Goal: Task Accomplishment & Management: Use online tool/utility

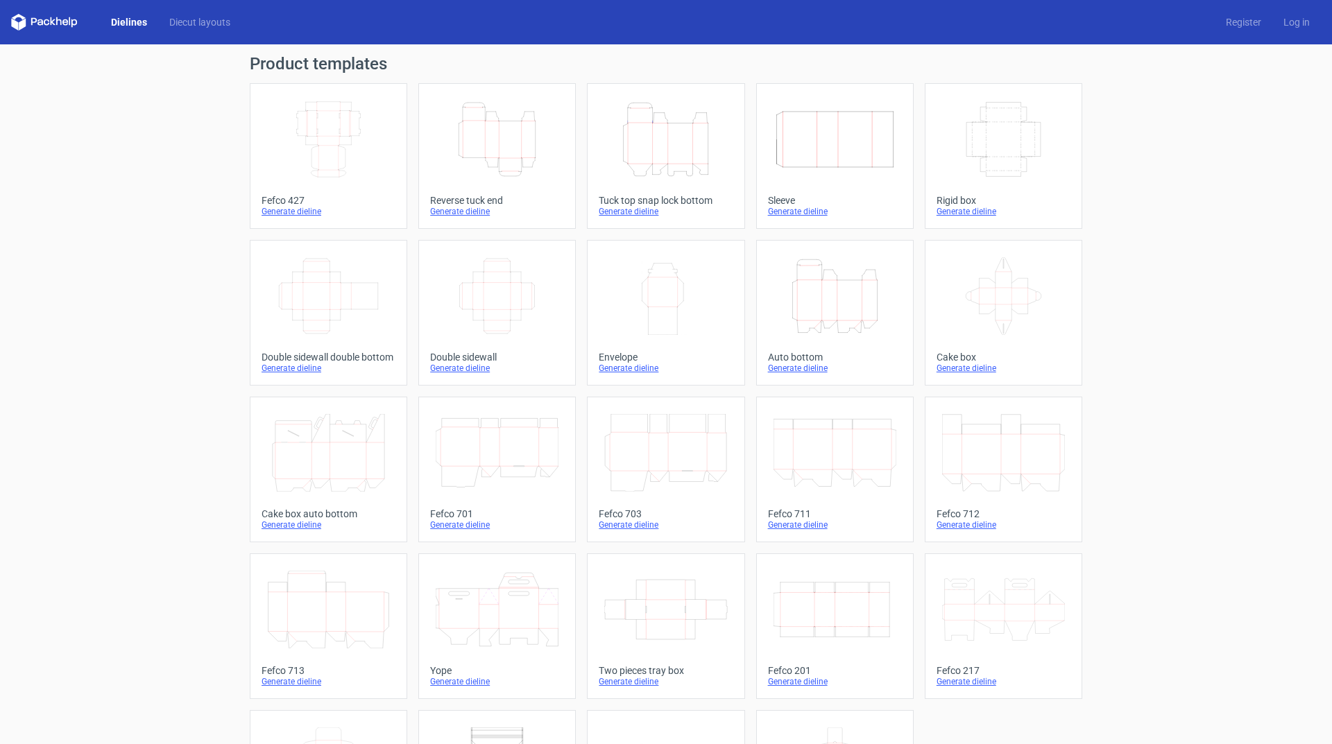
click at [633, 212] on div "Generate dieline" at bounding box center [666, 211] width 134 height 11
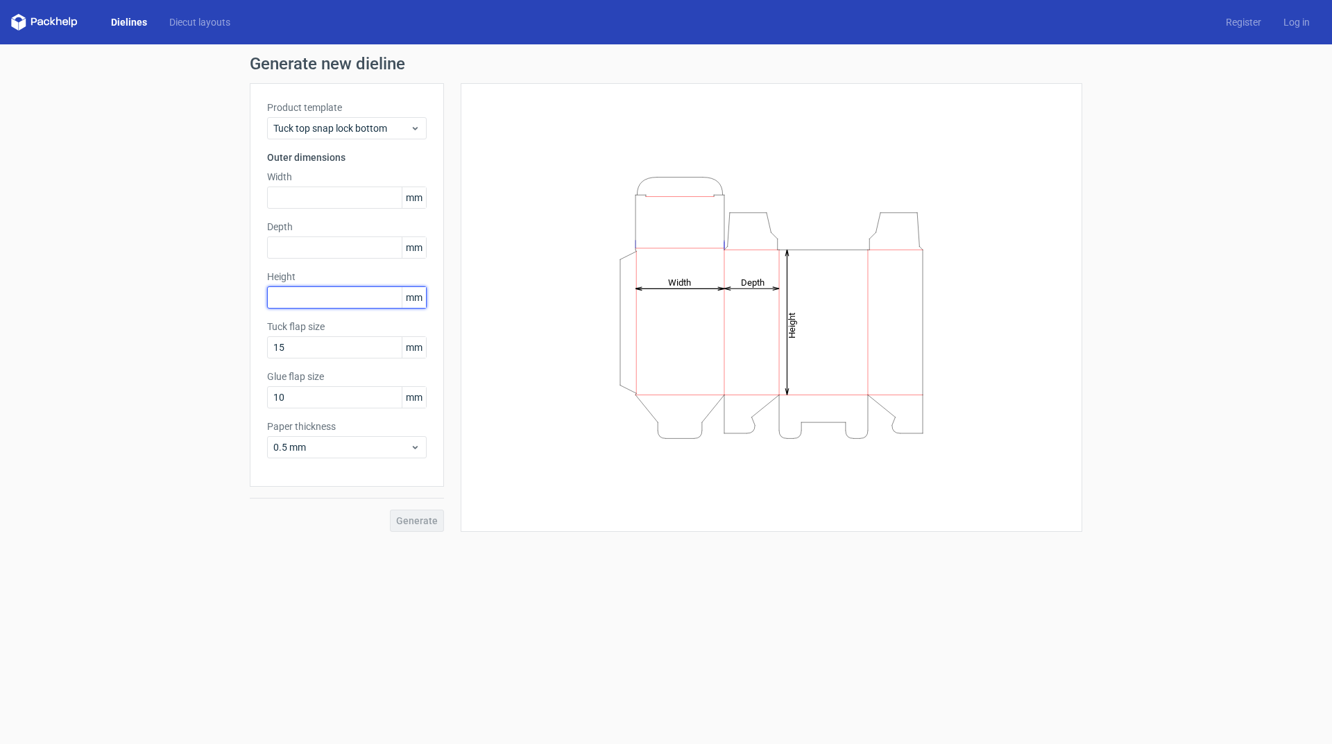
click at [286, 301] on input "text" at bounding box center [347, 298] width 160 height 22
type input "140"
click at [303, 246] on input "text" at bounding box center [347, 248] width 160 height 22
type input "19"
click at [290, 198] on input "text" at bounding box center [347, 198] width 160 height 22
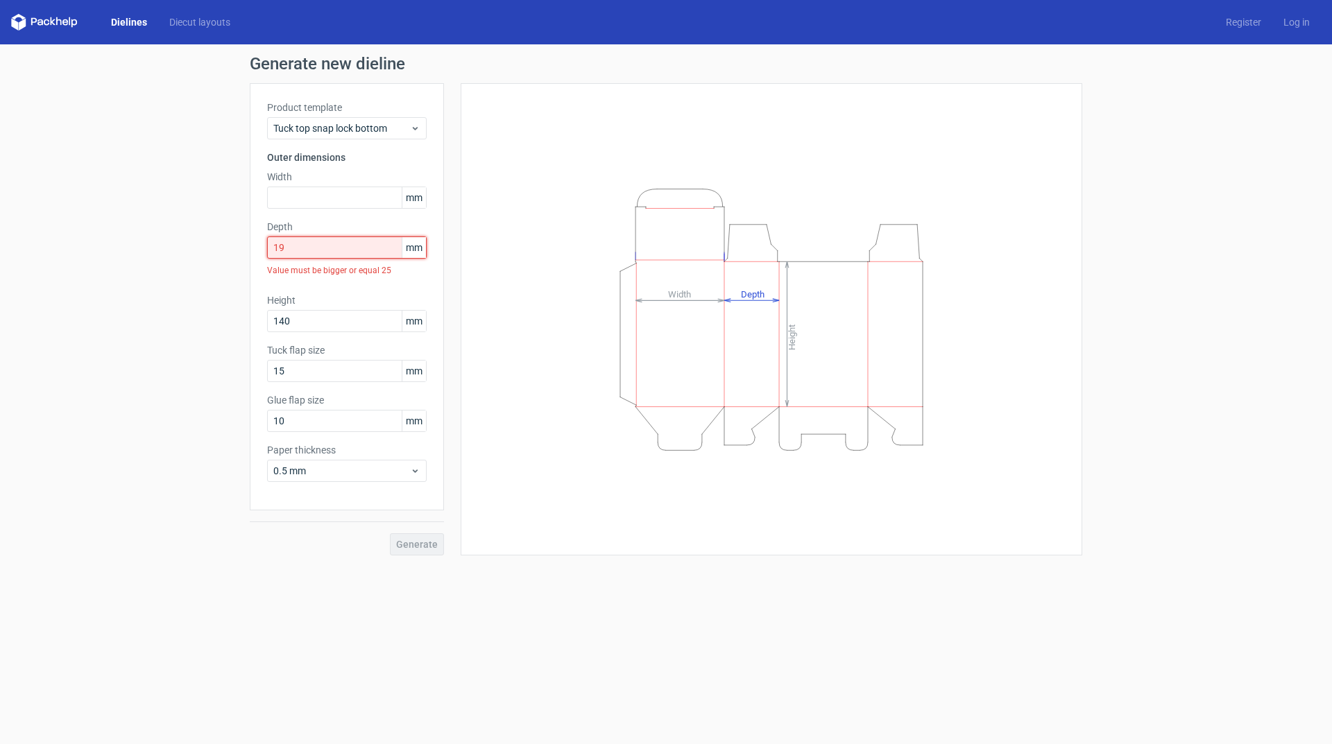
click at [298, 249] on input "19" at bounding box center [347, 248] width 160 height 22
click at [287, 197] on input "text" at bounding box center [347, 198] width 160 height 22
type input "25"
click at [308, 251] on input "19" at bounding box center [347, 248] width 160 height 22
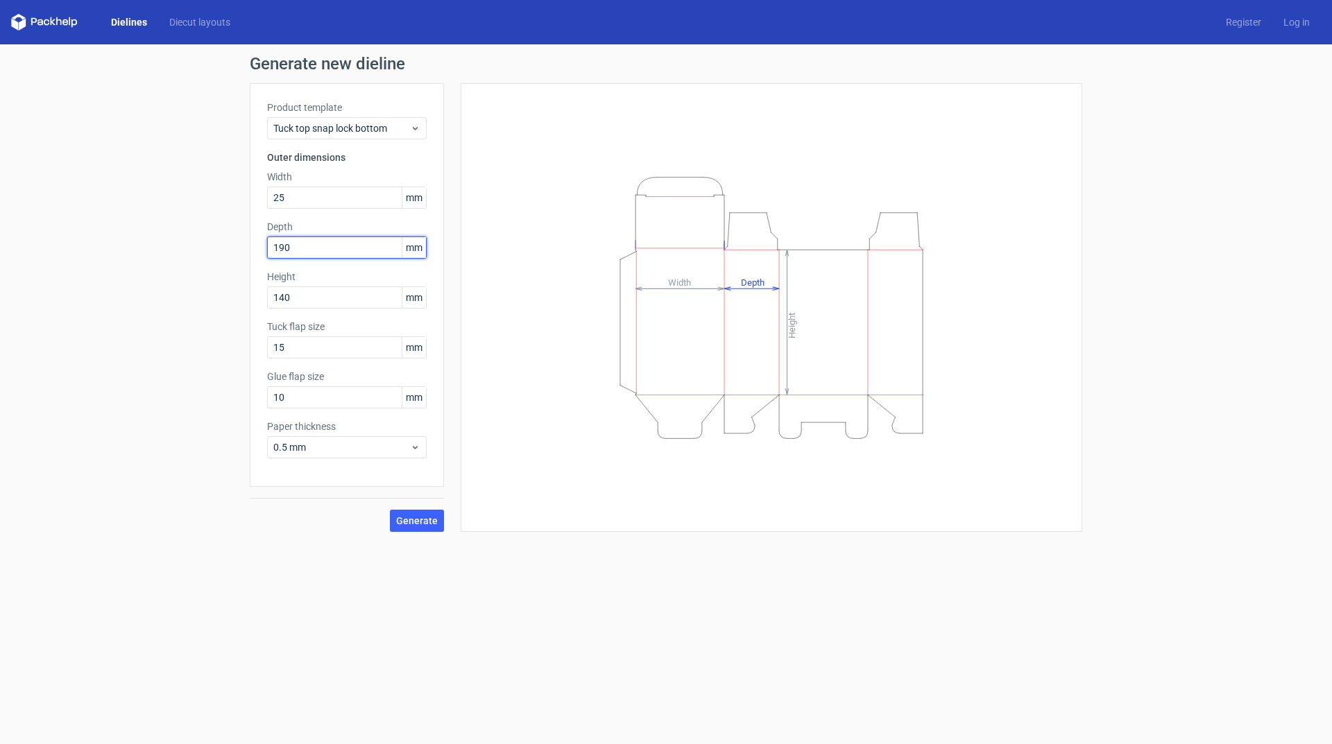
drag, startPoint x: 301, startPoint y: 249, endPoint x: 242, endPoint y: 251, distance: 59.0
click at [242, 251] on div "Generate new dieline Product template Tuck top snap lock bottom Outer dimension…" at bounding box center [666, 293] width 1332 height 499
type input "109"
click at [418, 518] on span "Generate" at bounding box center [417, 521] width 42 height 10
type input "15"
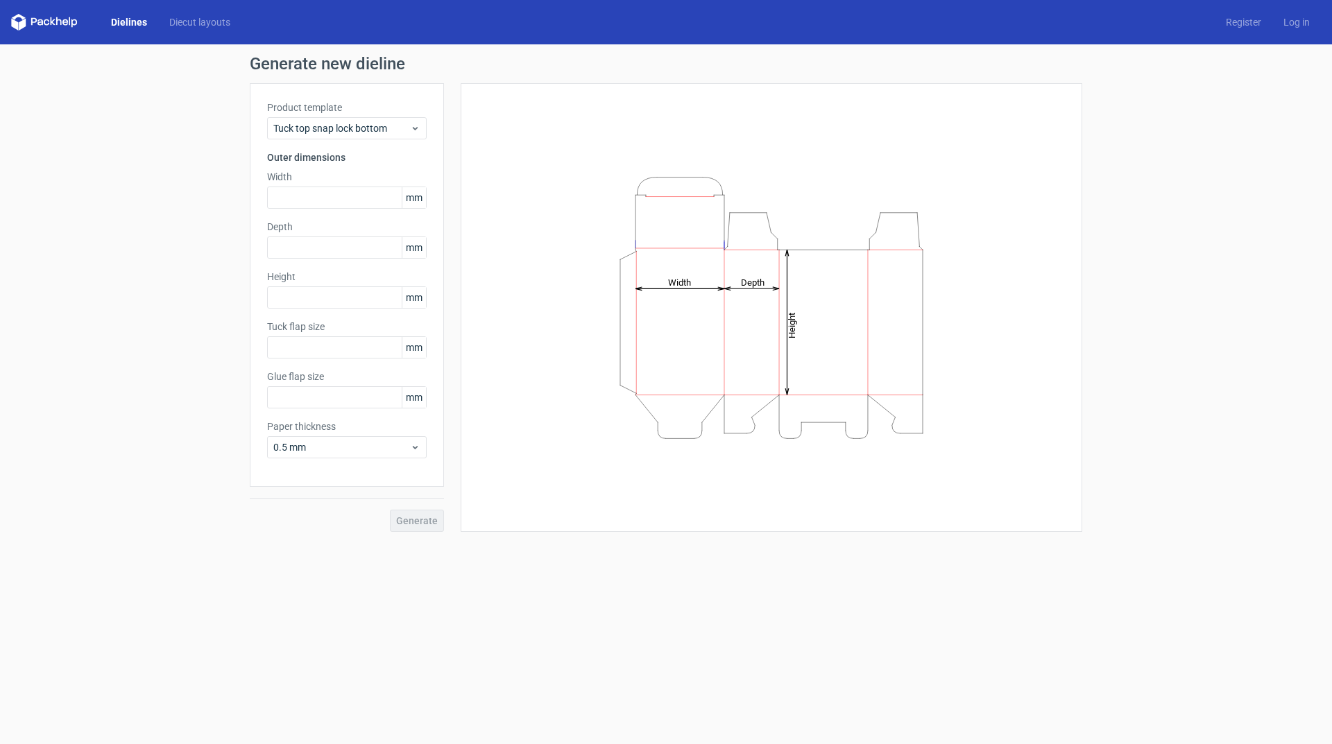
type input "10"
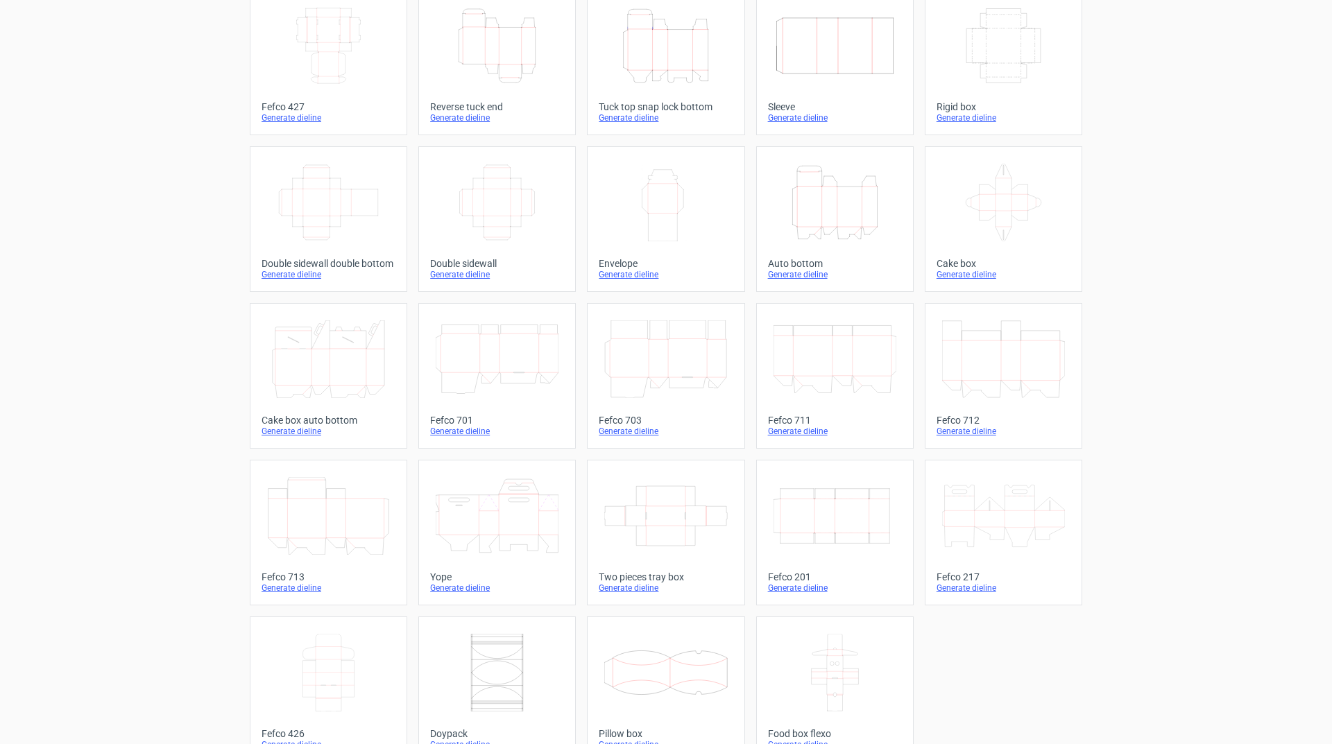
scroll to position [123, 0]
